Goal: Task Accomplishment & Management: Manage account settings

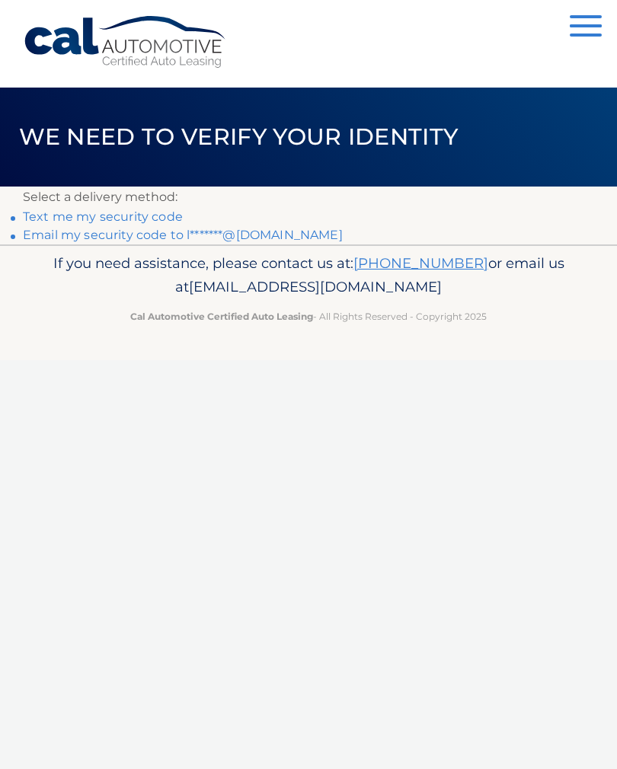
click at [258, 228] on link "Email my security code to l*******@msn.com" at bounding box center [183, 235] width 320 height 14
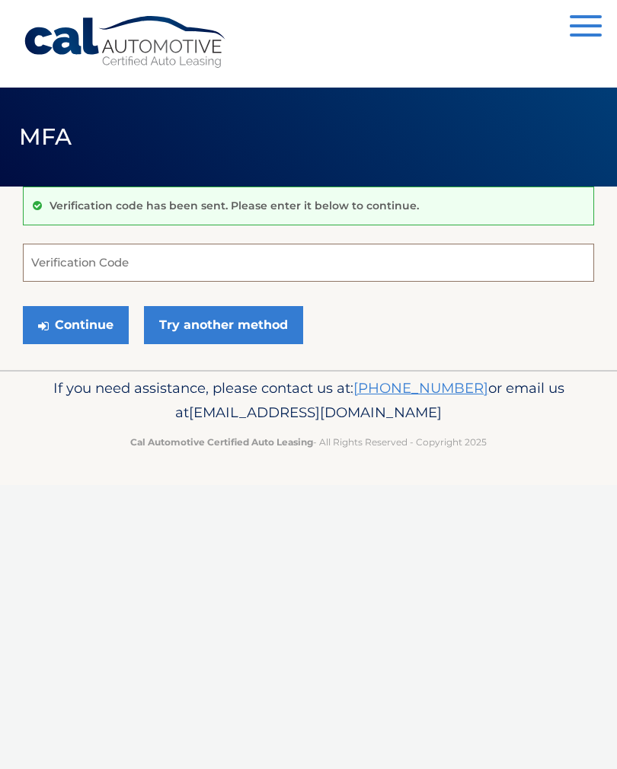
click at [106, 263] on input "Verification Code" at bounding box center [308, 263] width 571 height 38
type input "181575"
click at [91, 326] on button "Continue" at bounding box center [76, 325] width 106 height 38
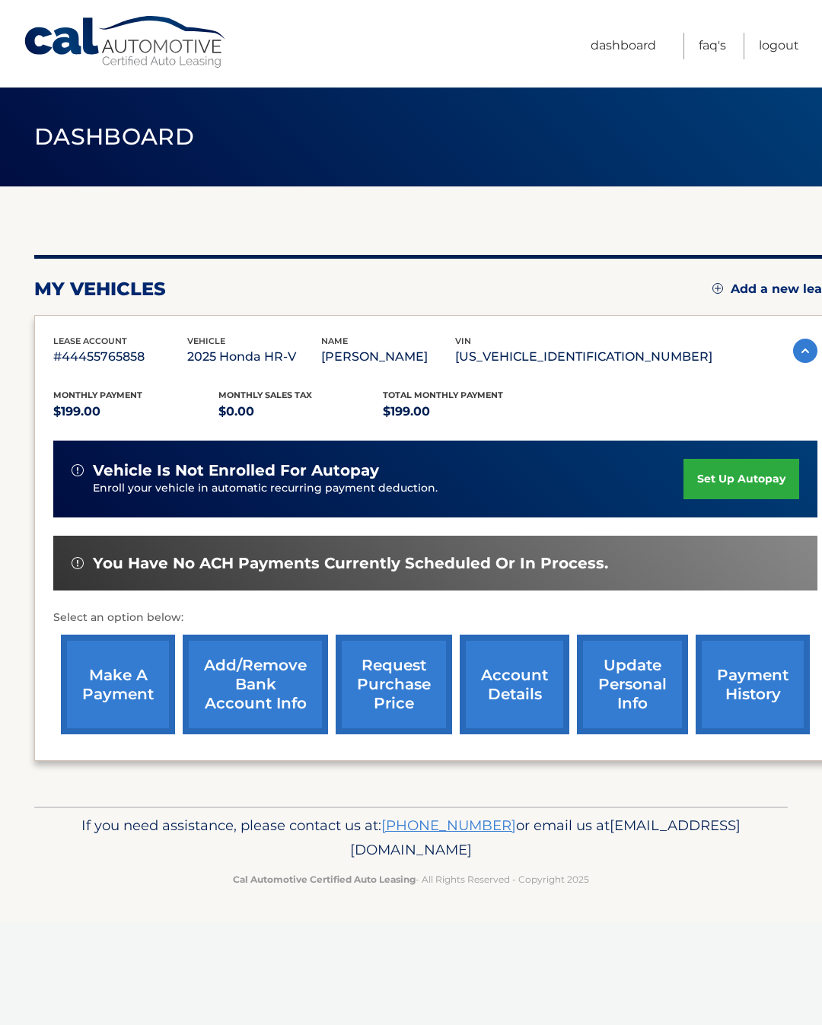
click at [124, 690] on link "make a payment" at bounding box center [118, 685] width 114 height 100
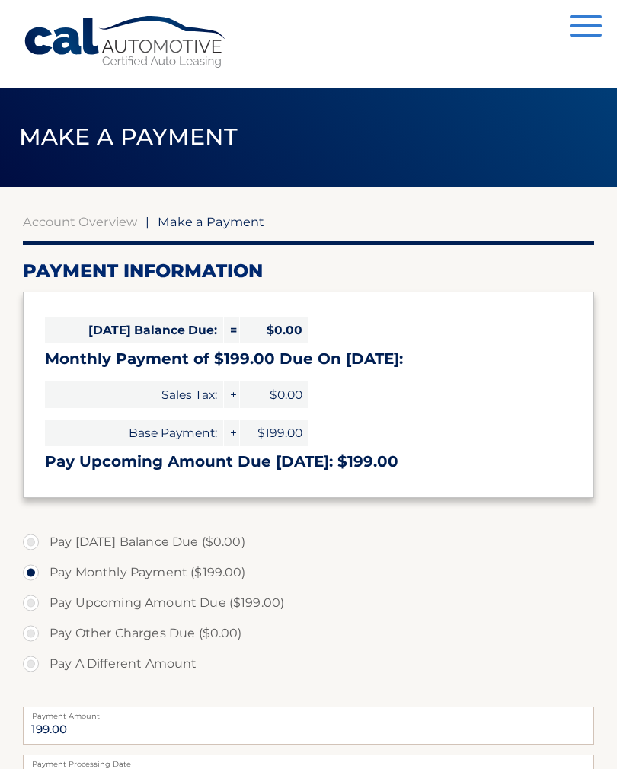
select select "ZjU0MzBiOGQtYmIzMi00ZWQxLWJlYzgtMjE2Njk3MzZlNWJj"
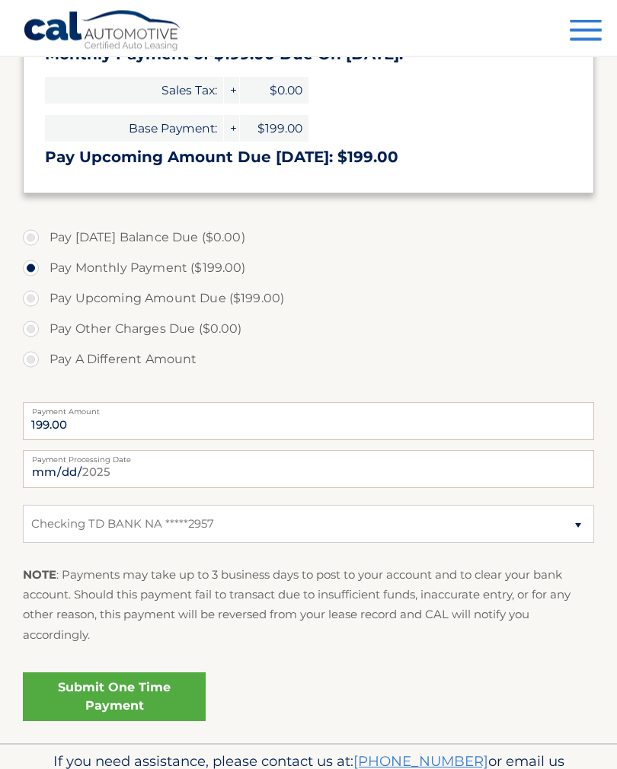
scroll to position [305, 0]
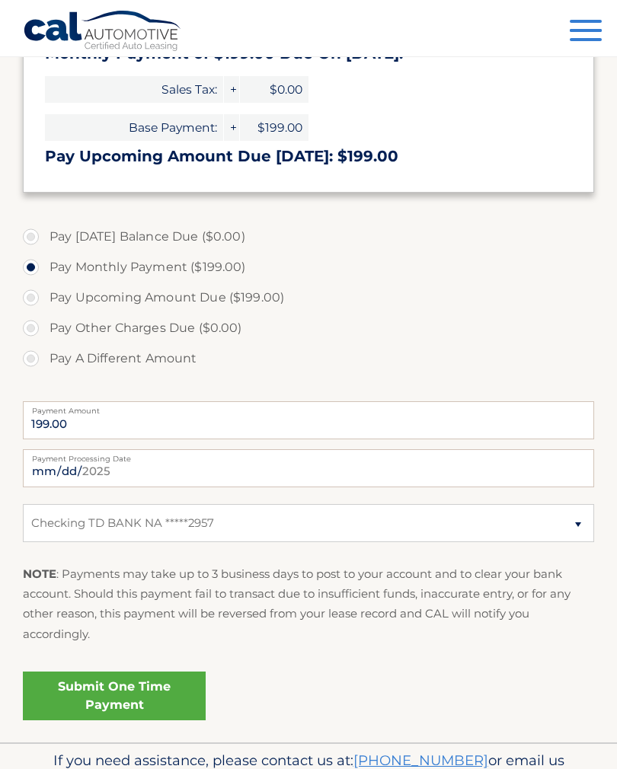
click at [158, 690] on link "Submit One Time Payment" at bounding box center [114, 695] width 183 height 49
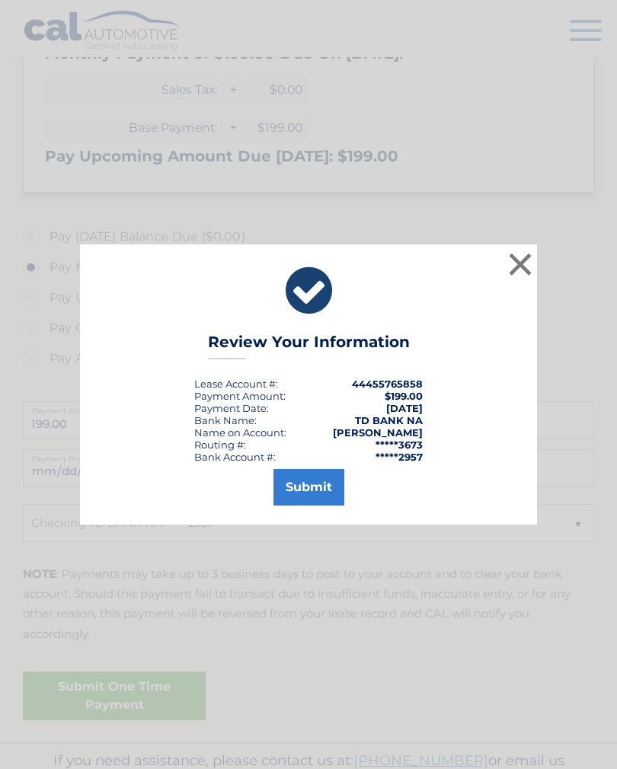
click at [307, 499] on button "Submit" at bounding box center [308, 487] width 71 height 37
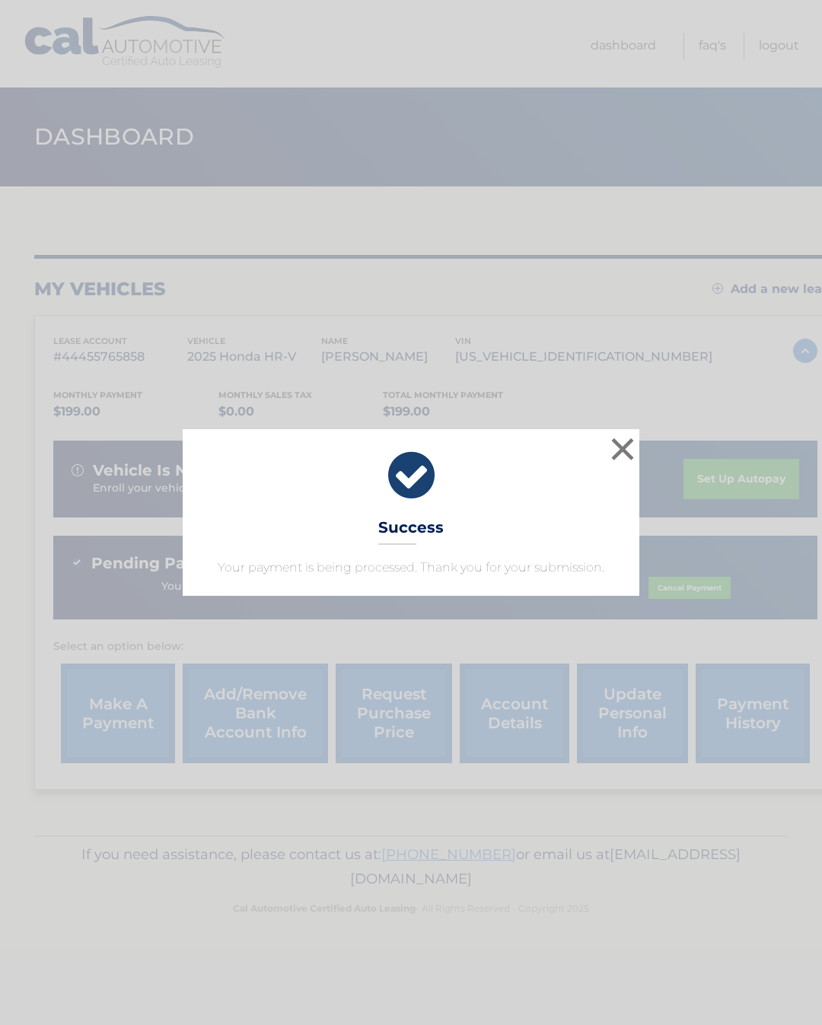
click at [623, 441] on button "×" at bounding box center [622, 449] width 30 height 30
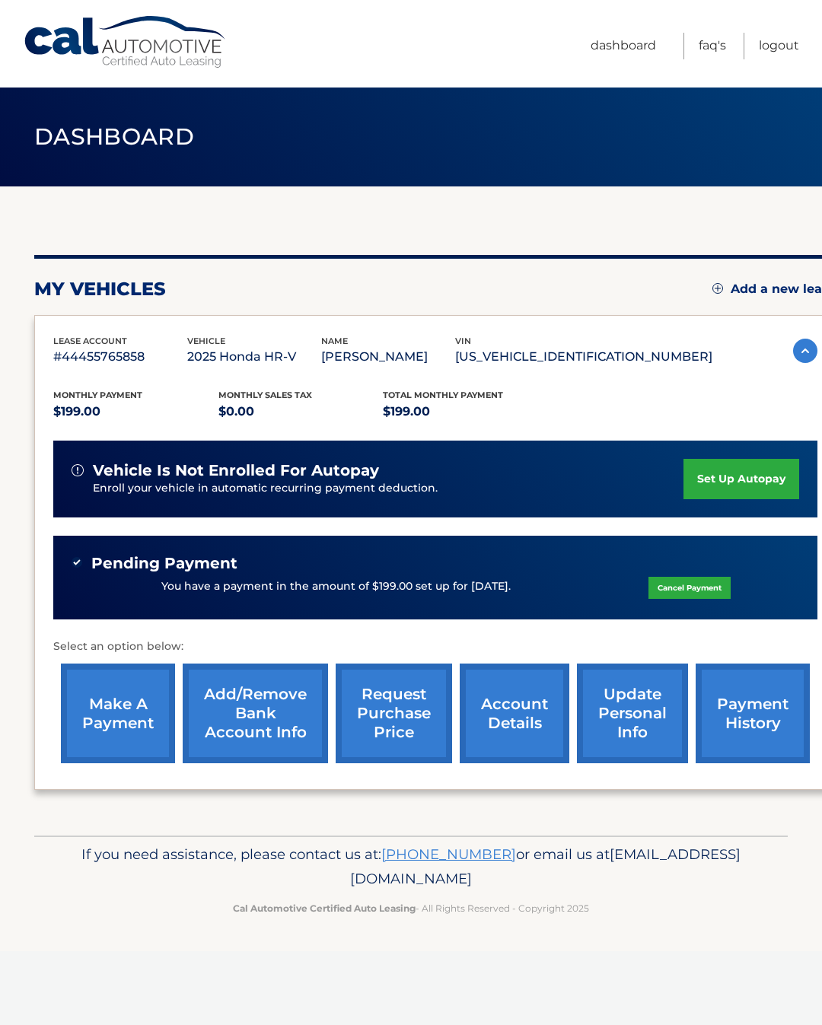
click at [785, 42] on link "Logout" at bounding box center [779, 46] width 40 height 27
